Goal: Check status: Check status

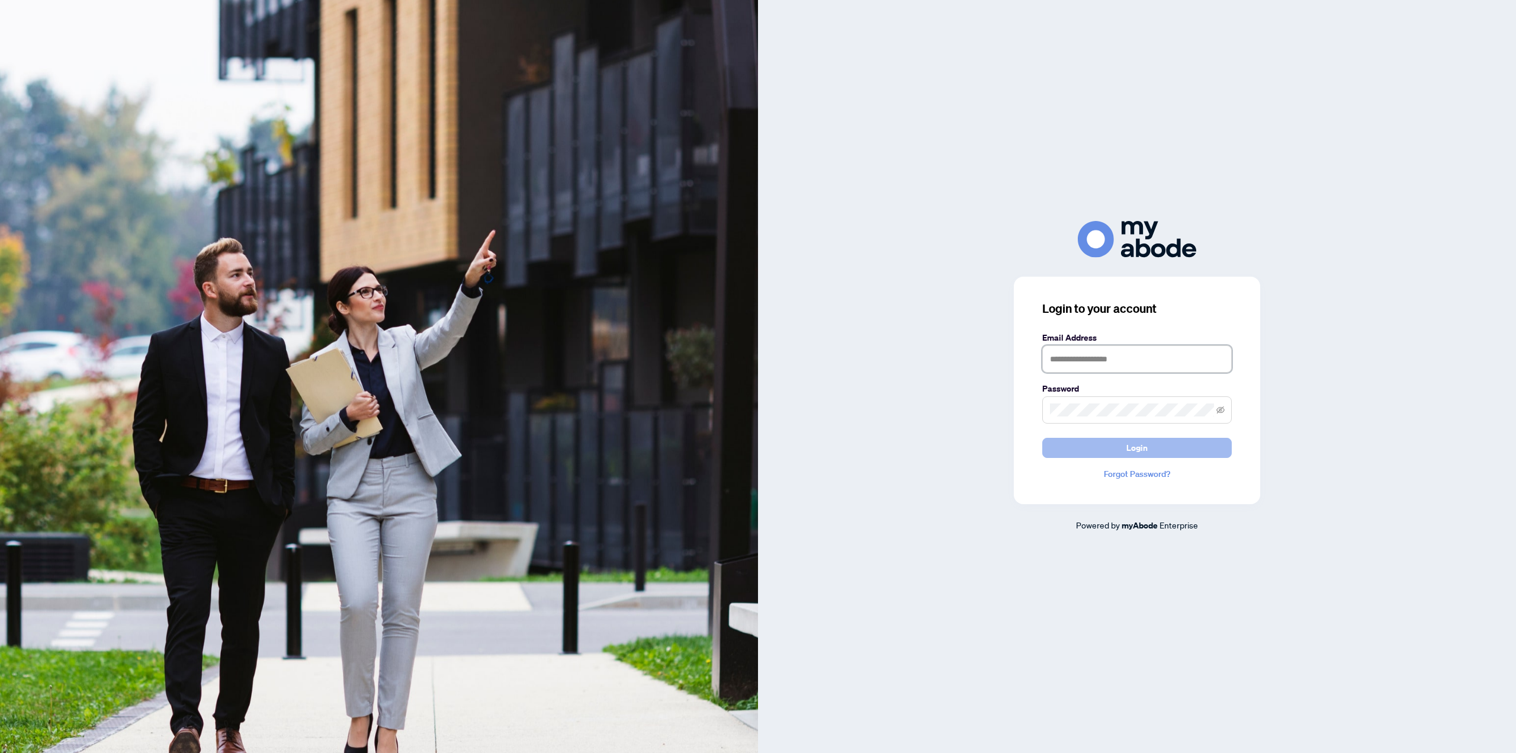
type input "**********"
click at [1097, 447] on button "Login" at bounding box center [1137, 448] width 190 height 20
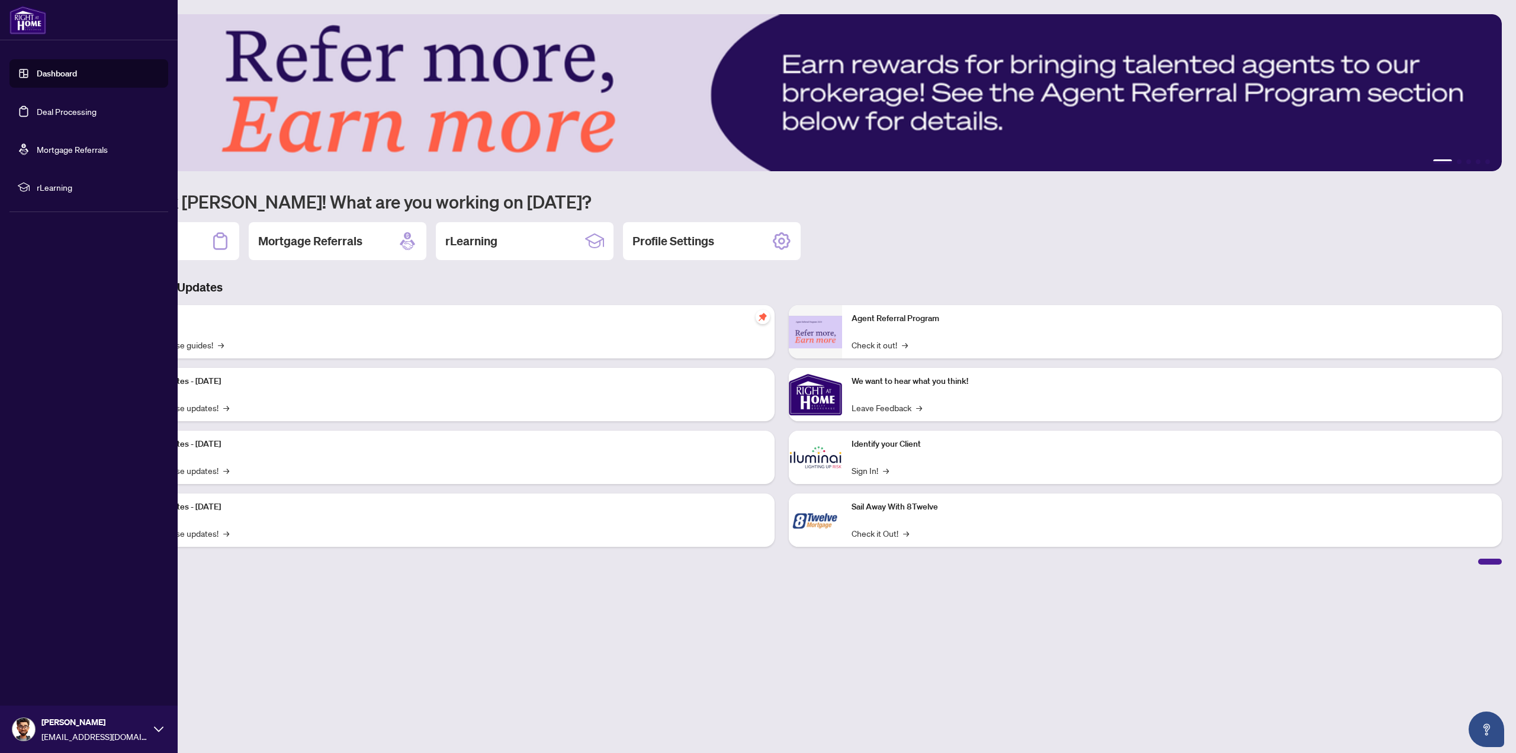
click at [46, 113] on link "Deal Processing" at bounding box center [67, 111] width 60 height 11
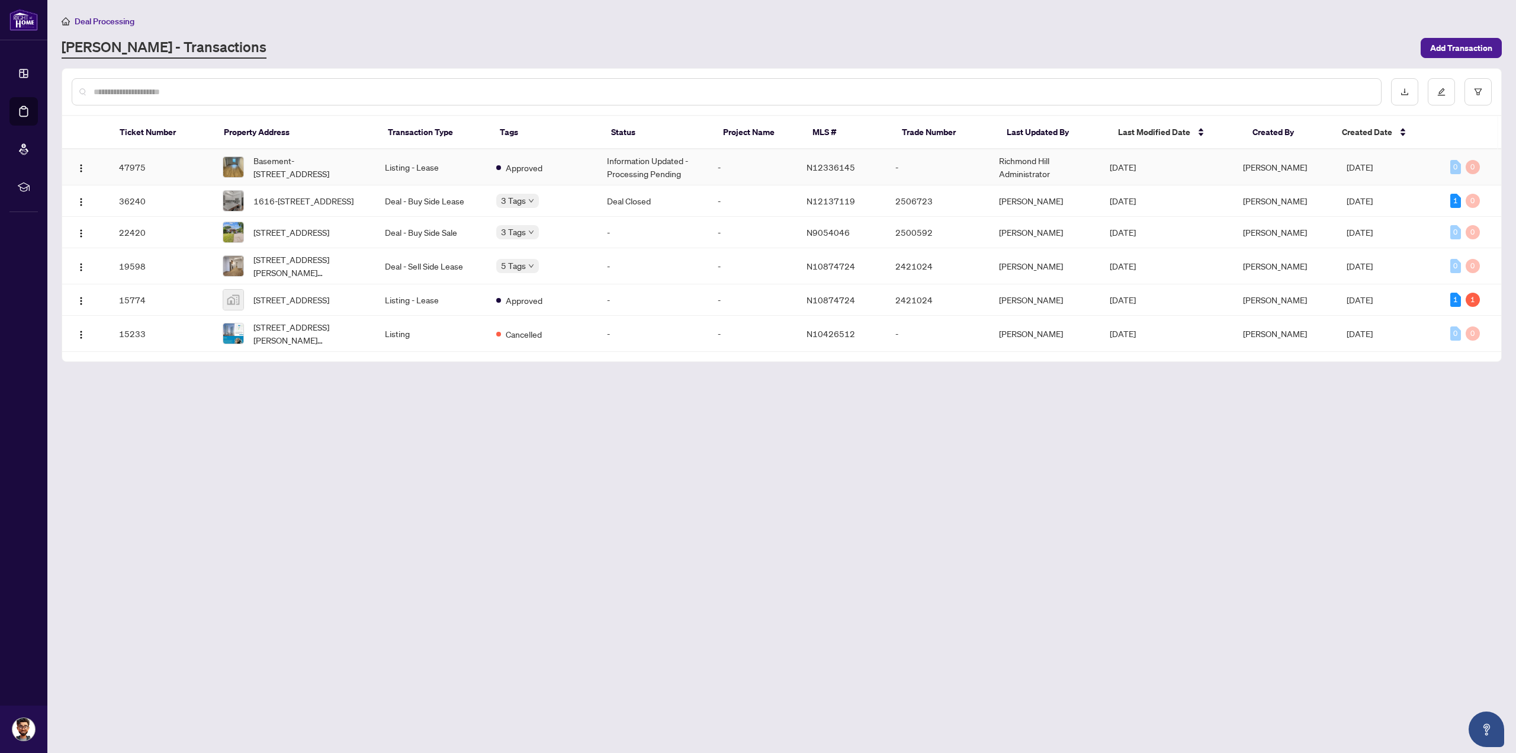
click at [662, 175] on td "Information Updated - Processing Pending" at bounding box center [653, 167] width 111 height 36
